Goal: Task Accomplishment & Management: Use online tool/utility

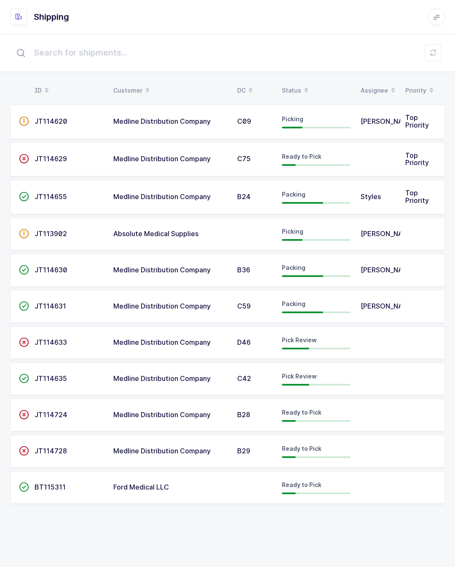
click at [289, 342] on span "Pick Review" at bounding box center [299, 339] width 35 height 7
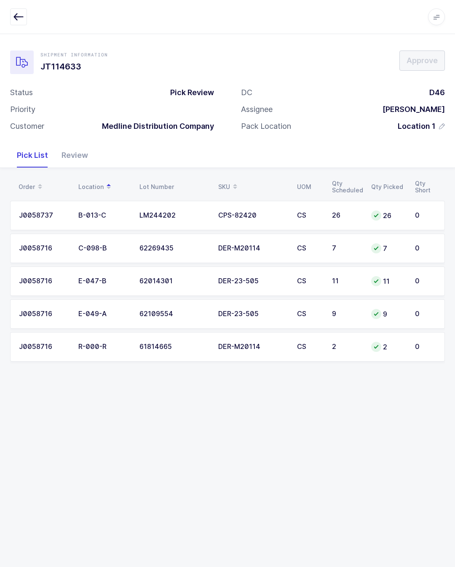
click at [84, 149] on div "Review" at bounding box center [75, 155] width 40 height 24
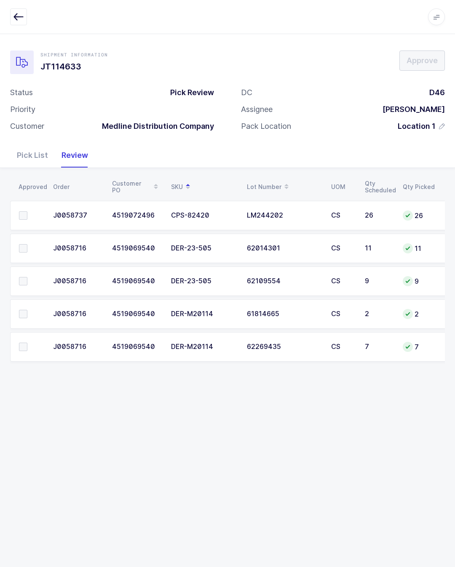
click at [28, 250] on label at bounding box center [31, 248] width 24 height 8
click at [27, 244] on input "checkbox" at bounding box center [27, 244] width 0 height 0
click at [23, 271] on td at bounding box center [29, 281] width 38 height 29
click at [32, 279] on label at bounding box center [31, 281] width 24 height 8
click at [27, 277] on input "checkbox" at bounding box center [27, 277] width 0 height 0
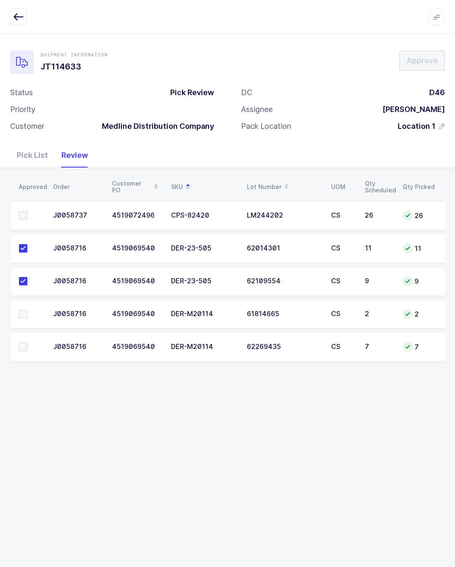
click at [24, 214] on span at bounding box center [23, 215] width 8 height 8
click at [27, 211] on input "checkbox" at bounding box center [27, 211] width 0 height 0
click at [27, 306] on td at bounding box center [29, 313] width 38 height 29
click at [27, 310] on label at bounding box center [31, 314] width 24 height 8
click at [27, 310] on input "checkbox" at bounding box center [27, 310] width 0 height 0
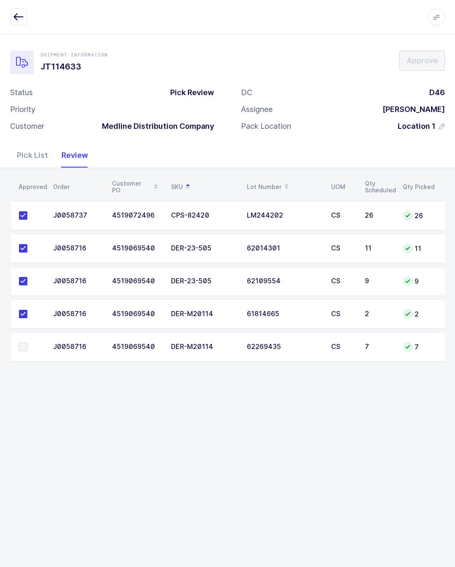
click at [32, 310] on label at bounding box center [31, 314] width 24 height 8
click at [27, 310] on input "checkbox" at bounding box center [27, 310] width 0 height 0
click at [26, 340] on td at bounding box center [29, 346] width 38 height 29
click at [21, 344] on span at bounding box center [23, 347] width 8 height 8
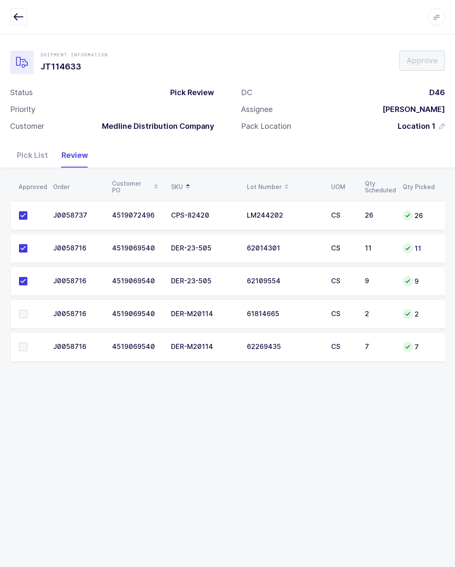
click at [27, 343] on input "checkbox" at bounding box center [27, 343] width 0 height 0
click at [26, 314] on span at bounding box center [23, 314] width 8 height 8
click at [27, 310] on input "checkbox" at bounding box center [27, 310] width 0 height 0
click at [430, 53] on button "Approve" at bounding box center [421, 61] width 45 height 20
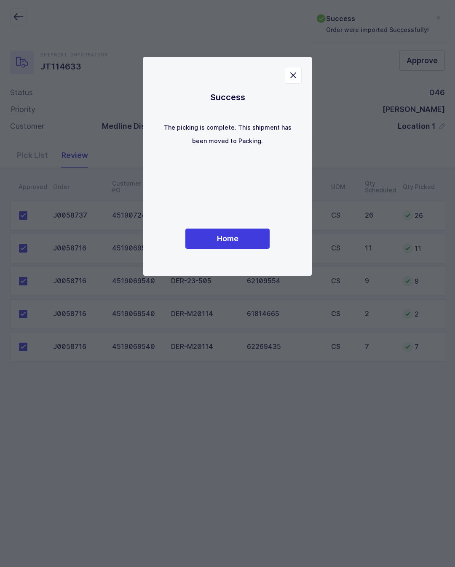
click at [222, 244] on span "Home" at bounding box center [227, 238] width 21 height 11
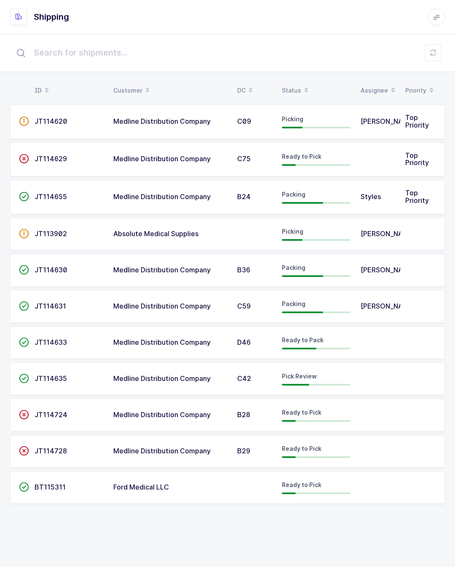
click at [359, 372] on td at bounding box center [377, 379] width 45 height 33
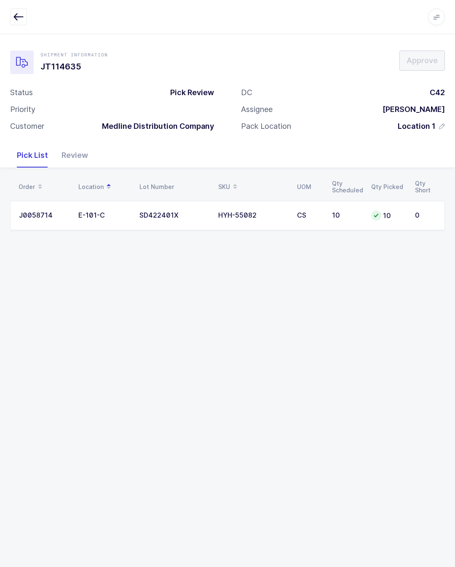
click at [70, 150] on div "Review" at bounding box center [75, 155] width 40 height 24
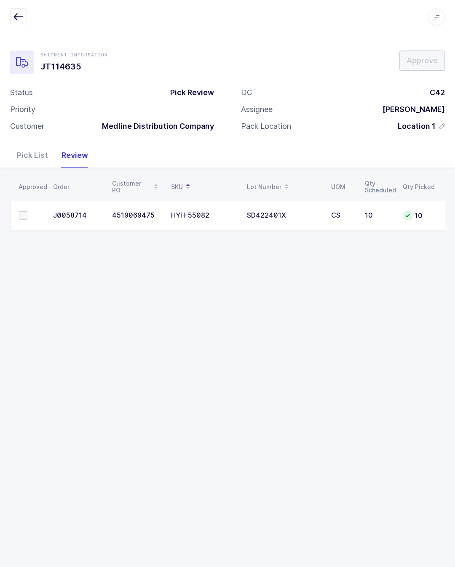
click at [25, 208] on td at bounding box center [29, 215] width 38 height 29
click at [32, 214] on label at bounding box center [31, 215] width 24 height 8
click at [27, 211] on input "checkbox" at bounding box center [27, 211] width 0 height 0
click at [443, 61] on button "Approve" at bounding box center [421, 61] width 45 height 20
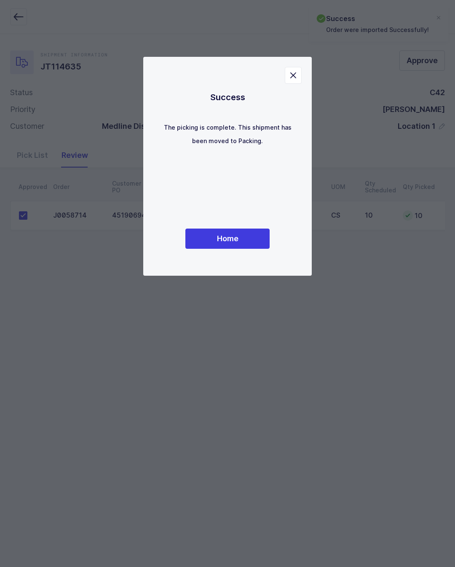
click at [242, 249] on button "Home" at bounding box center [227, 239] width 84 height 20
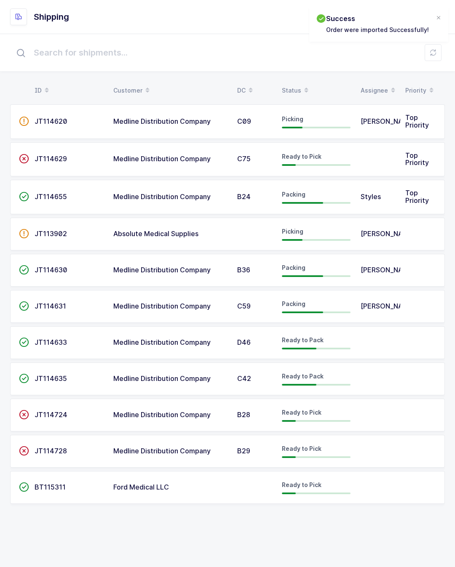
click at [373, 489] on td at bounding box center [377, 487] width 45 height 33
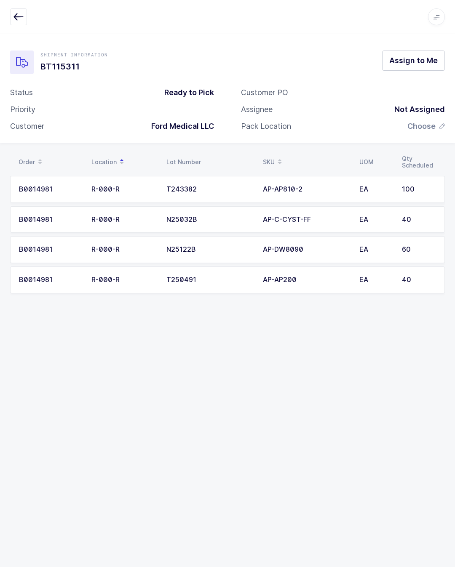
click at [20, 17] on icon "button" at bounding box center [18, 17] width 10 height 10
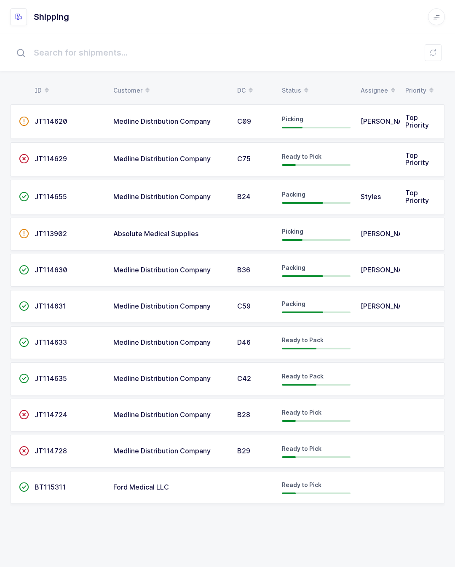
click at [114, 414] on span "Medline Distribution Company" at bounding box center [161, 415] width 97 height 8
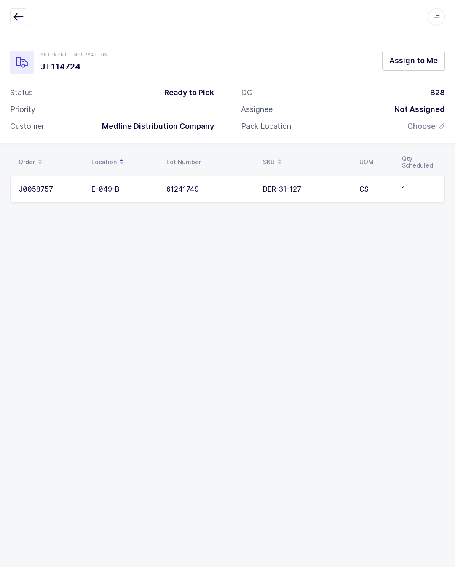
click at [11, 15] on button "button" at bounding box center [18, 16] width 17 height 17
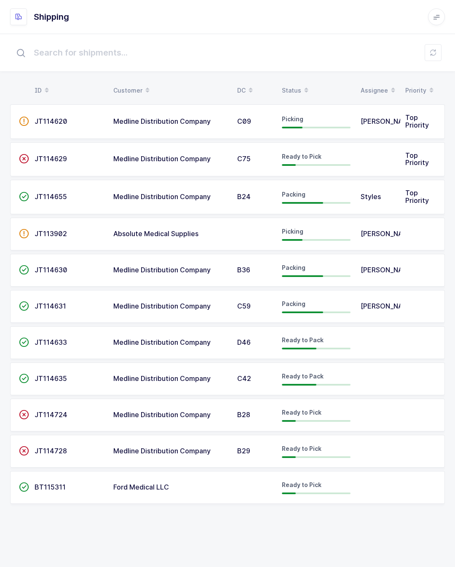
click at [92, 448] on div "JT114728" at bounding box center [69, 452] width 69 height 8
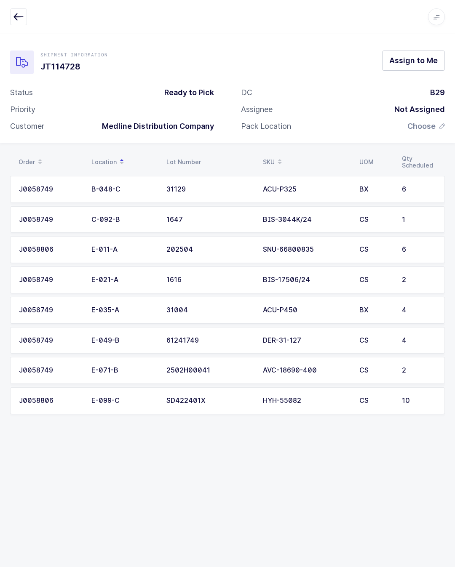
click at [24, 9] on button "button" at bounding box center [18, 16] width 17 height 17
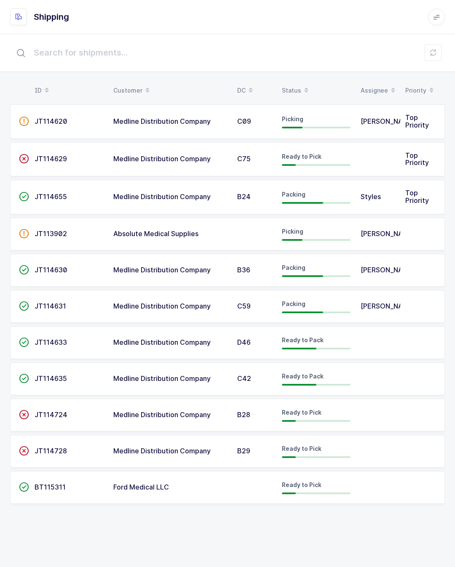
click at [343, 484] on div "Ready to Pick" at bounding box center [316, 487] width 69 height 13
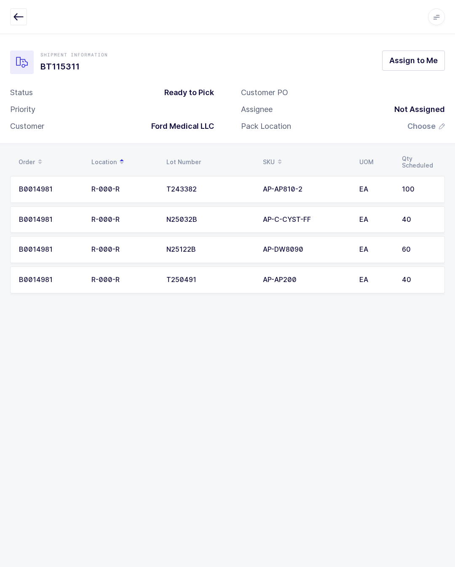
click at [408, 55] on span "Assign to Me" at bounding box center [413, 60] width 48 height 11
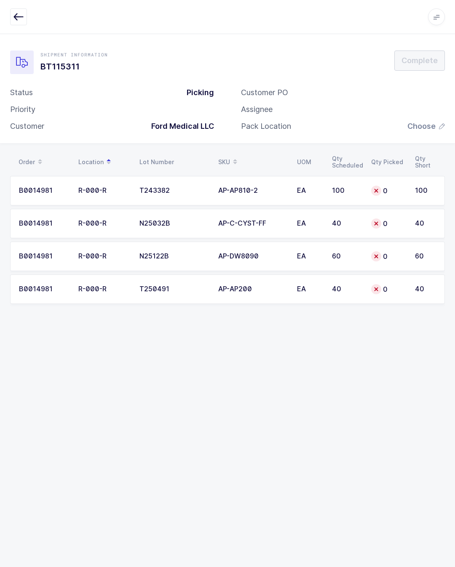
click at [405, 254] on td "0" at bounding box center [388, 256] width 44 height 29
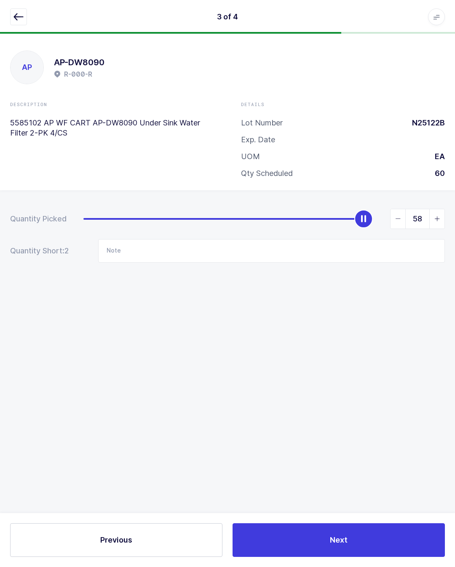
type input "60"
click at [5, 7] on div "3 of 4 Apps Core [GEOGRAPHIC_DATA] Admin Mission Control Purchasing [PERSON_NAM…" at bounding box center [227, 17] width 455 height 34
click at [22, 9] on button "button" at bounding box center [18, 16] width 17 height 17
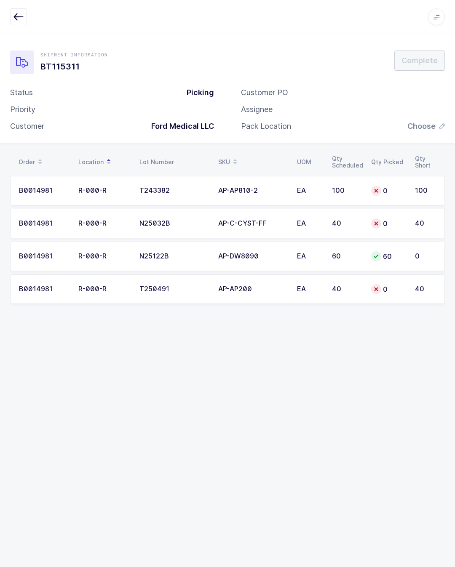
click at [338, 287] on div "40" at bounding box center [346, 290] width 29 height 8
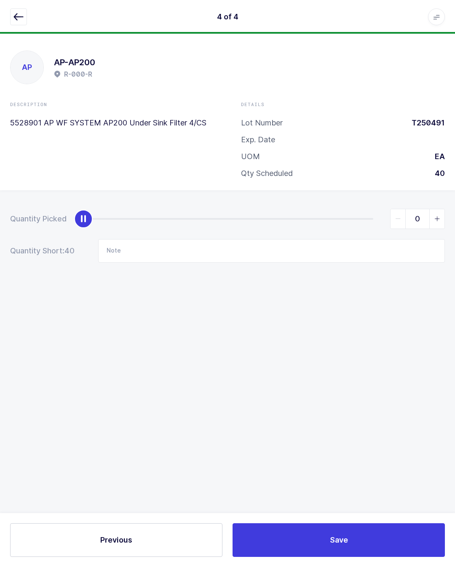
click at [11, 19] on button "button" at bounding box center [18, 16] width 17 height 17
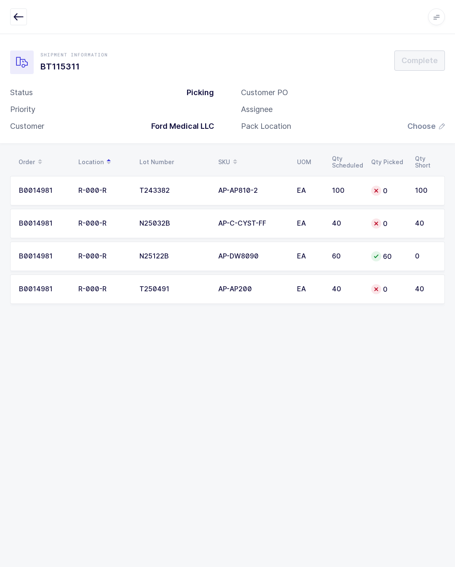
click at [377, 182] on td "0" at bounding box center [388, 190] width 44 height 29
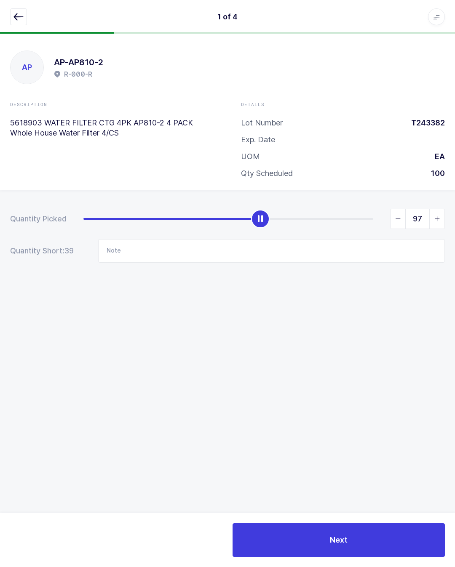
type input "100"
click at [23, 24] on button "button" at bounding box center [18, 16] width 17 height 17
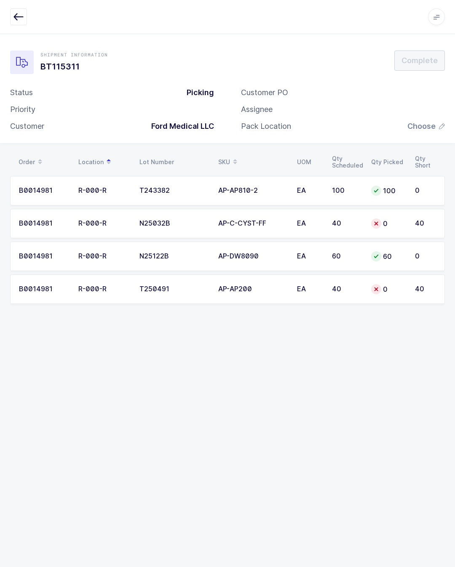
click at [343, 281] on td "40" at bounding box center [346, 289] width 39 height 29
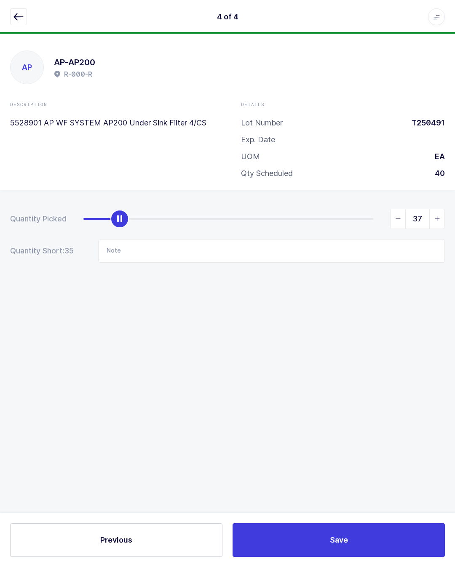
type input "40"
click at [29, 5] on div "4 of 4 Apps Core [GEOGRAPHIC_DATA] Admin Mission Control Purchasing [PERSON_NAM…" at bounding box center [227, 17] width 455 height 34
click at [26, 33] on div at bounding box center [227, 33] width 455 height 2
click at [27, 18] on button "button" at bounding box center [18, 16] width 17 height 17
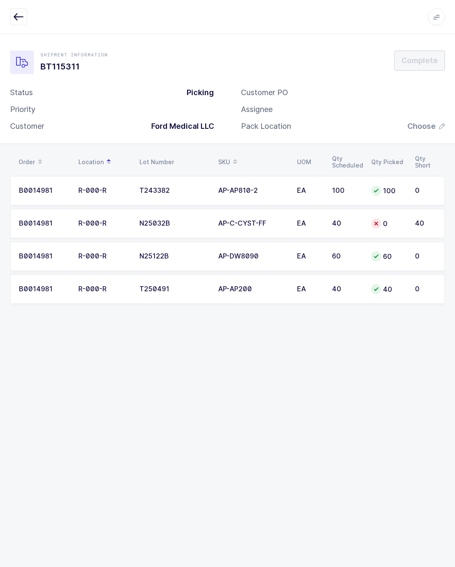
click at [58, 219] on td "B0014981" at bounding box center [41, 223] width 63 height 29
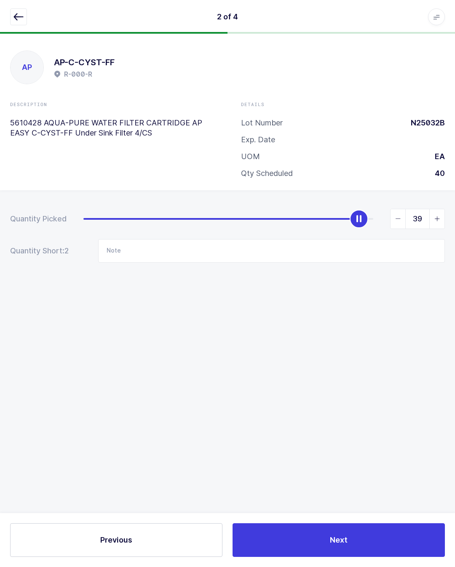
type input "40"
click at [394, 529] on button "Next" at bounding box center [338, 540] width 212 height 34
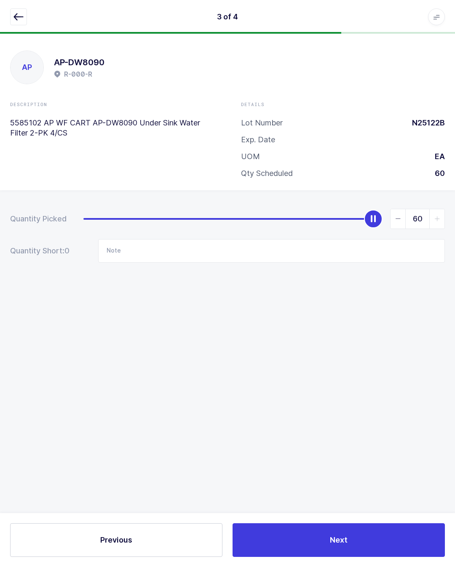
click at [384, 519] on div "Previous Next" at bounding box center [227, 540] width 455 height 54
click at [389, 535] on button "Next" at bounding box center [338, 540] width 212 height 34
click at [382, 542] on button "Save" at bounding box center [338, 540] width 212 height 34
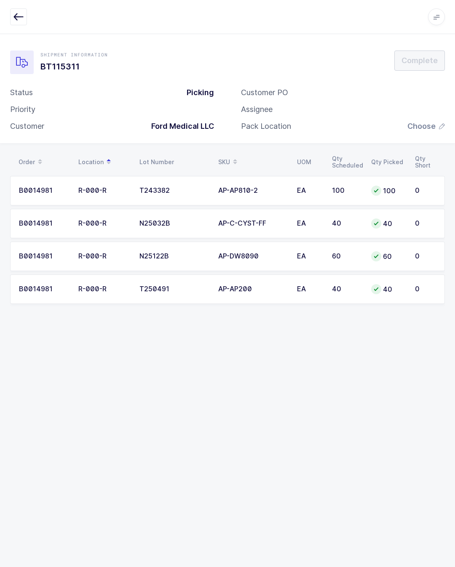
click at [425, 125] on span "Choose" at bounding box center [421, 126] width 28 height 10
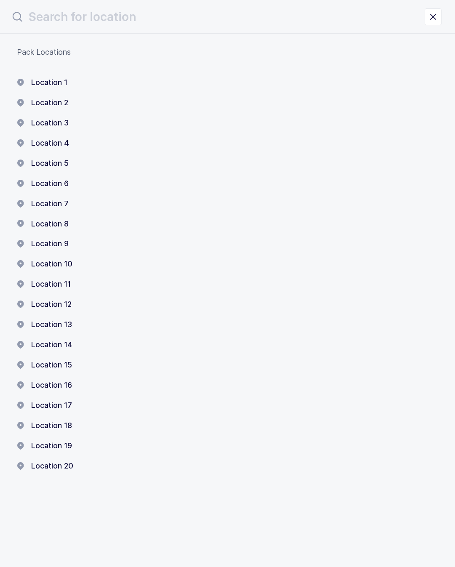
click at [58, 85] on button "Location 1" at bounding box center [42, 82] width 51 height 10
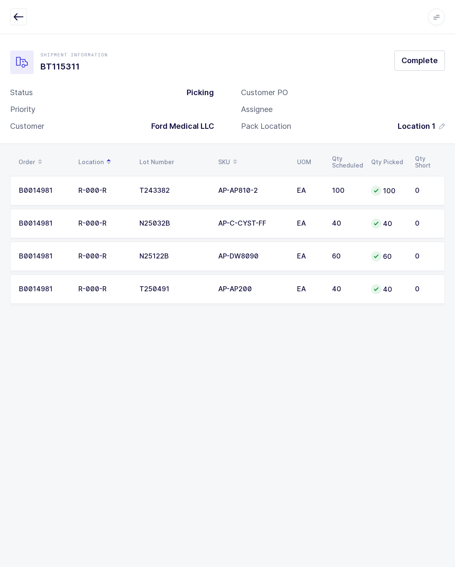
click at [419, 69] on button "Complete" at bounding box center [419, 61] width 51 height 20
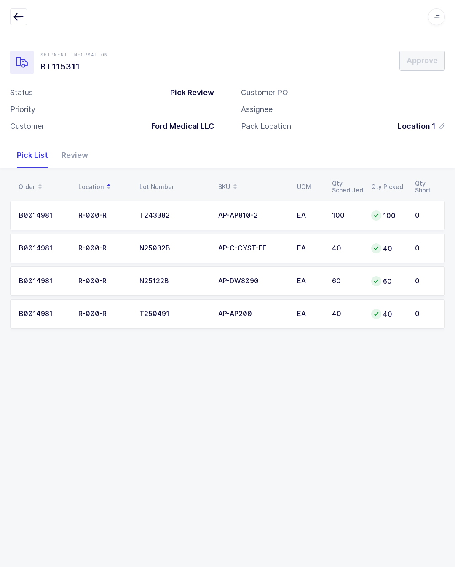
click at [75, 150] on div "Review" at bounding box center [75, 155] width 40 height 24
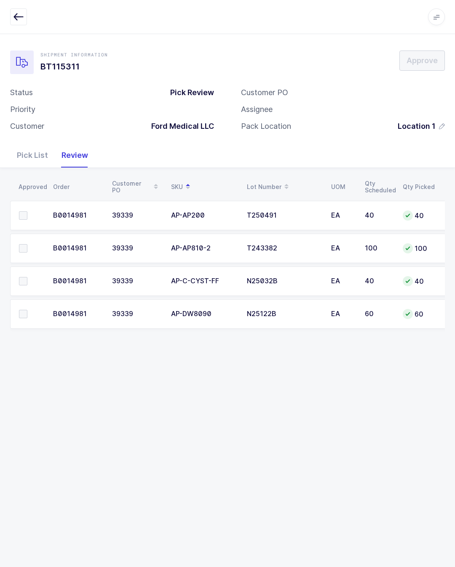
click at [22, 208] on td at bounding box center [29, 215] width 38 height 29
click at [29, 238] on td at bounding box center [29, 248] width 38 height 29
click at [32, 212] on label at bounding box center [31, 215] width 24 height 8
click at [27, 211] on input "checkbox" at bounding box center [27, 211] width 0 height 0
click at [27, 285] on span at bounding box center [23, 281] width 8 height 8
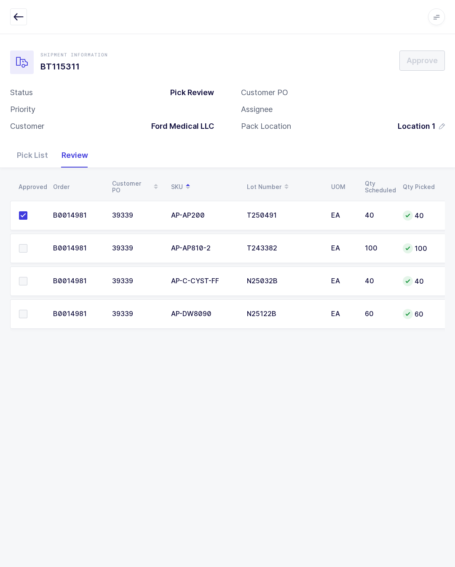
click at [27, 277] on input "checkbox" at bounding box center [27, 277] width 0 height 0
click at [27, 285] on span at bounding box center [23, 281] width 8 height 8
click at [27, 277] on input "checkbox" at bounding box center [27, 277] width 0 height 0
click at [22, 237] on td at bounding box center [29, 248] width 38 height 29
click at [19, 245] on span at bounding box center [23, 248] width 8 height 8
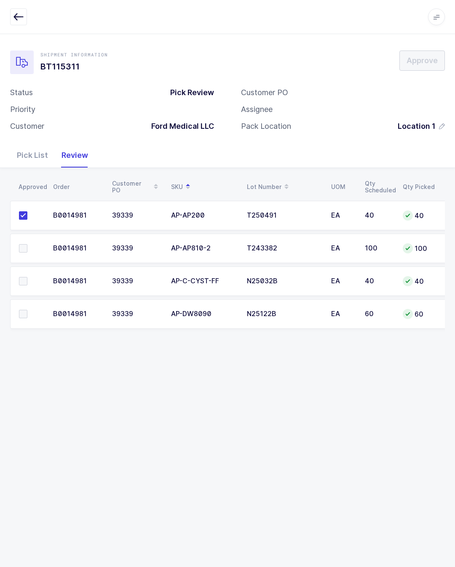
click at [27, 244] on input "checkbox" at bounding box center [27, 244] width 0 height 0
click at [28, 283] on label at bounding box center [31, 281] width 24 height 8
click at [27, 277] on input "checkbox" at bounding box center [27, 277] width 0 height 0
click at [25, 315] on span at bounding box center [23, 314] width 8 height 8
click at [27, 310] on input "checkbox" at bounding box center [27, 310] width 0 height 0
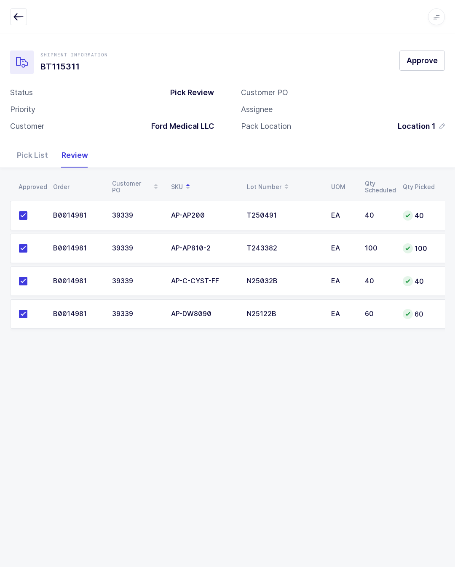
click at [421, 53] on button "Approve" at bounding box center [421, 61] width 45 height 20
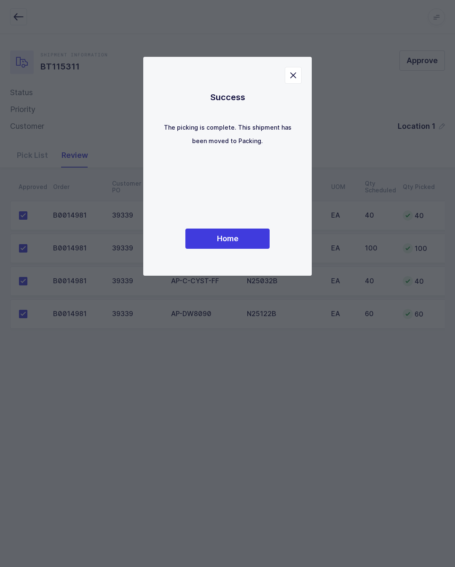
click at [217, 244] on span "Home" at bounding box center [227, 238] width 21 height 11
